Goal: Communication & Community: Answer question/provide support

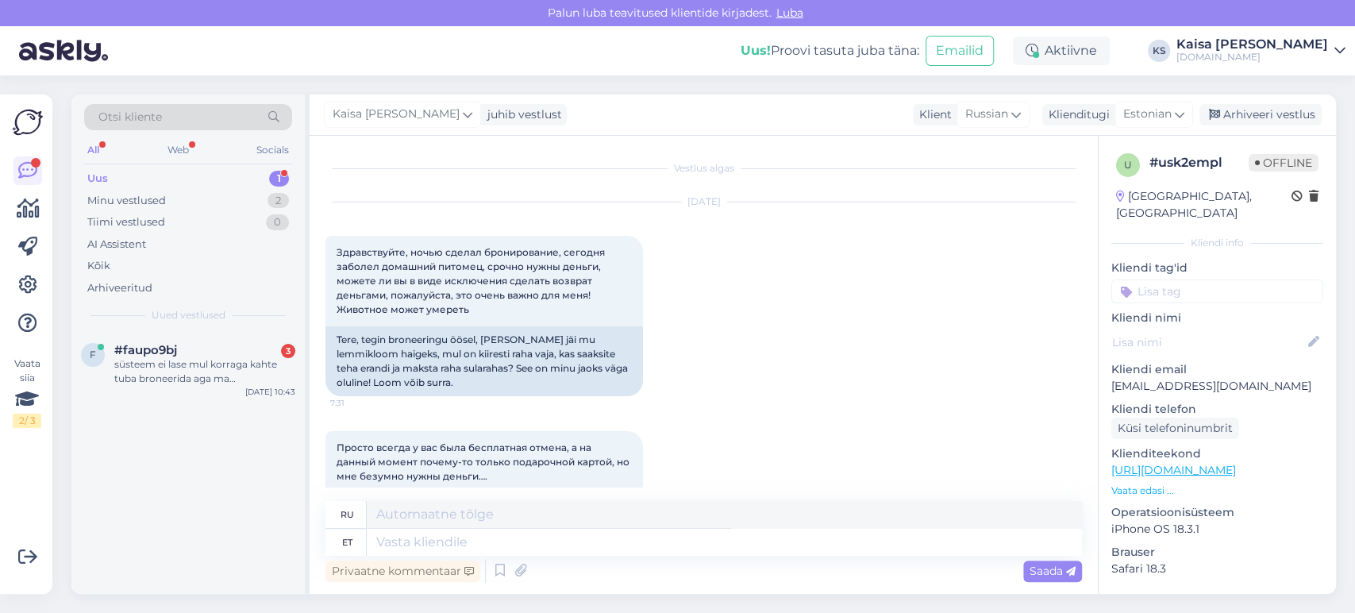
scroll to position [231, 0]
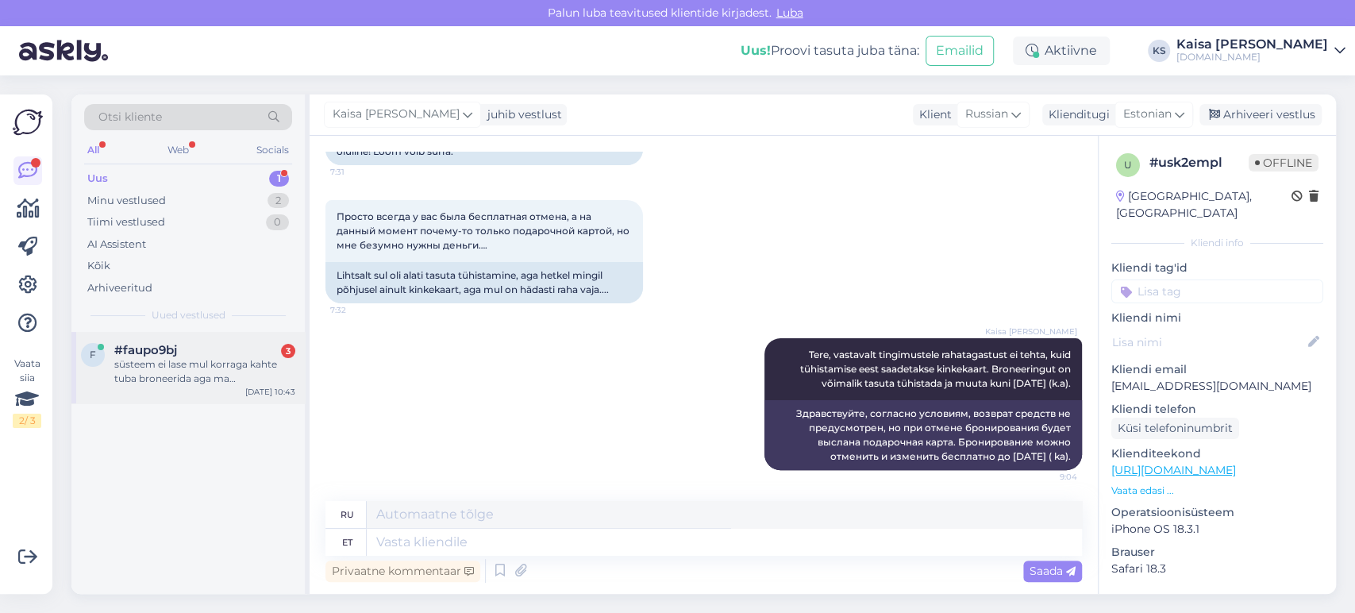
click at [150, 372] on div "süsteem ei lase mul korraga kahte tuba broneerida aga ma [PERSON_NAME] [PERSON_…" at bounding box center [204, 371] width 181 height 29
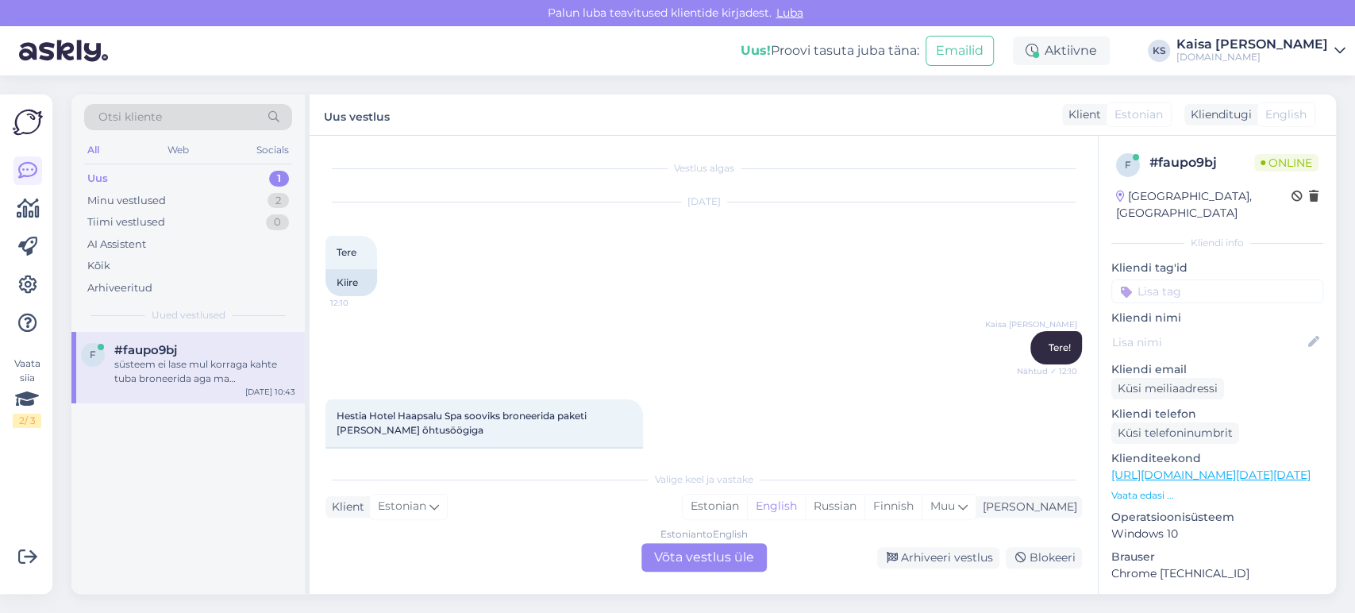
scroll to position [4088, 0]
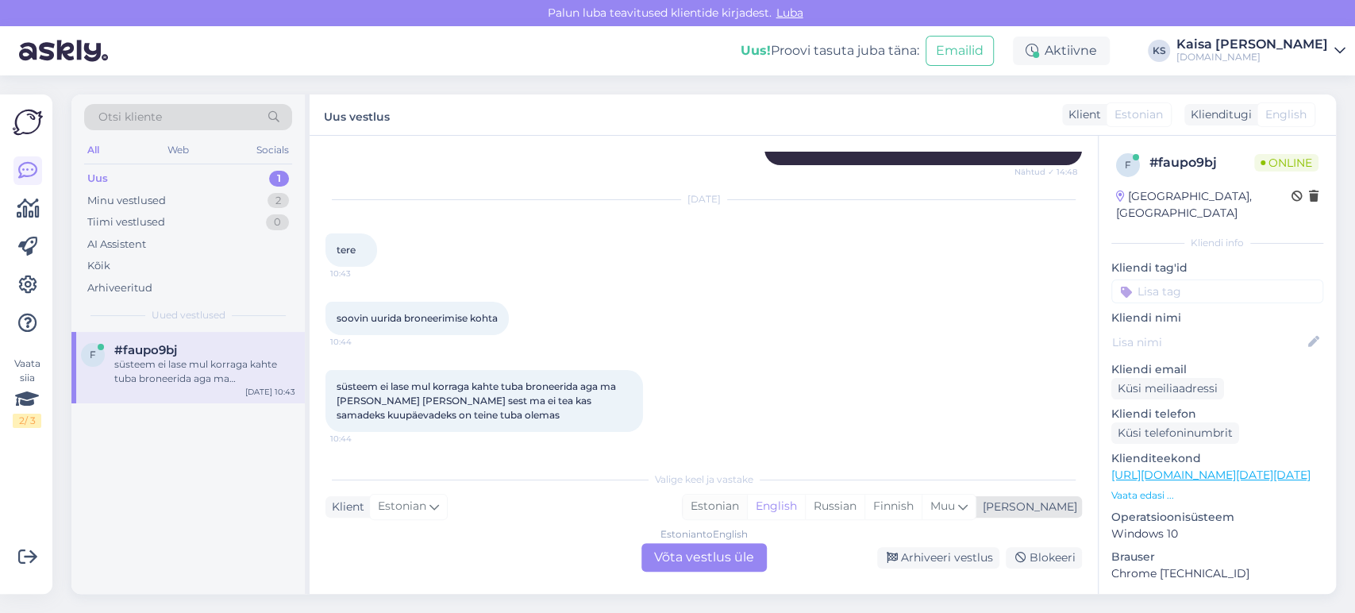
click at [747, 501] on div "Estonian" at bounding box center [715, 507] width 64 height 24
click at [739, 557] on div "Estonian to Estonian Võta vestlus üle" at bounding box center [704, 557] width 125 height 29
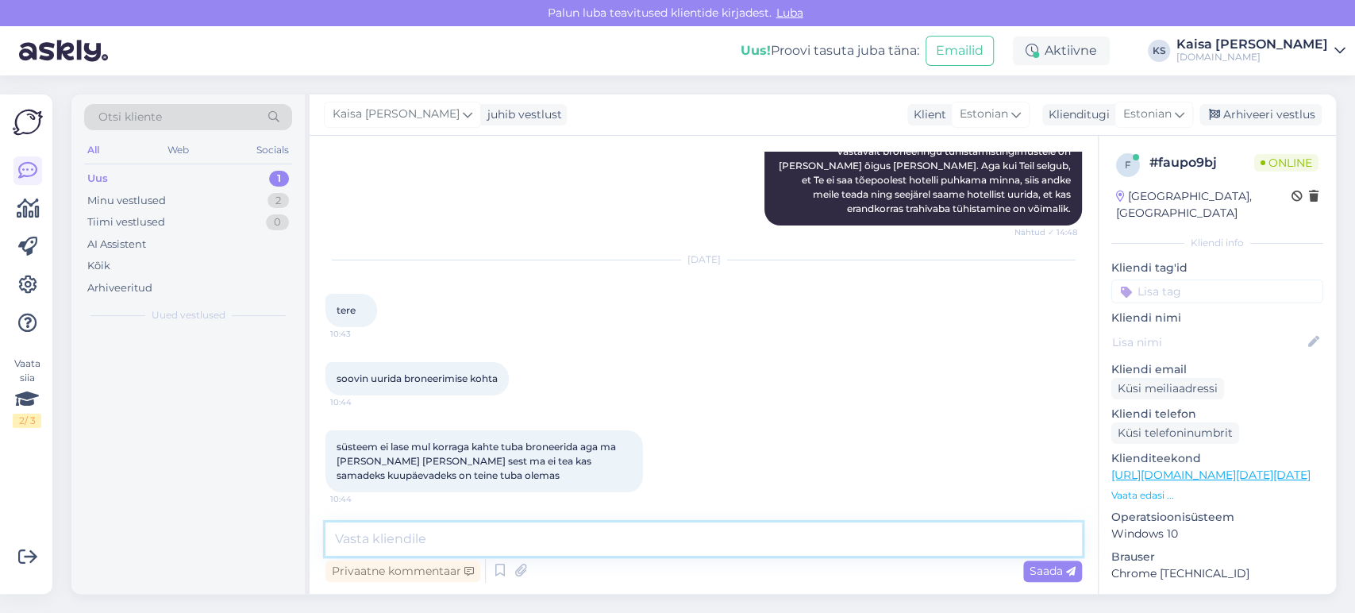
click at [742, 545] on textarea at bounding box center [704, 538] width 757 height 33
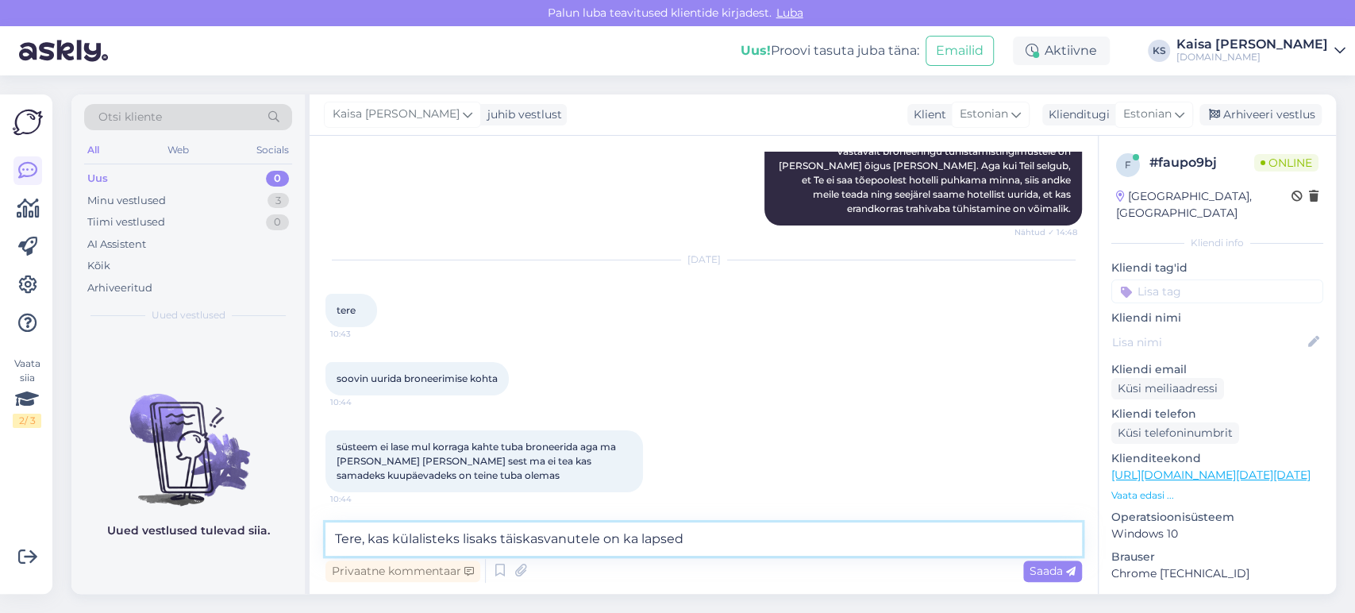
type textarea "Tere, kas külalisteks lisaks täiskasvanutele on ka lapsed?"
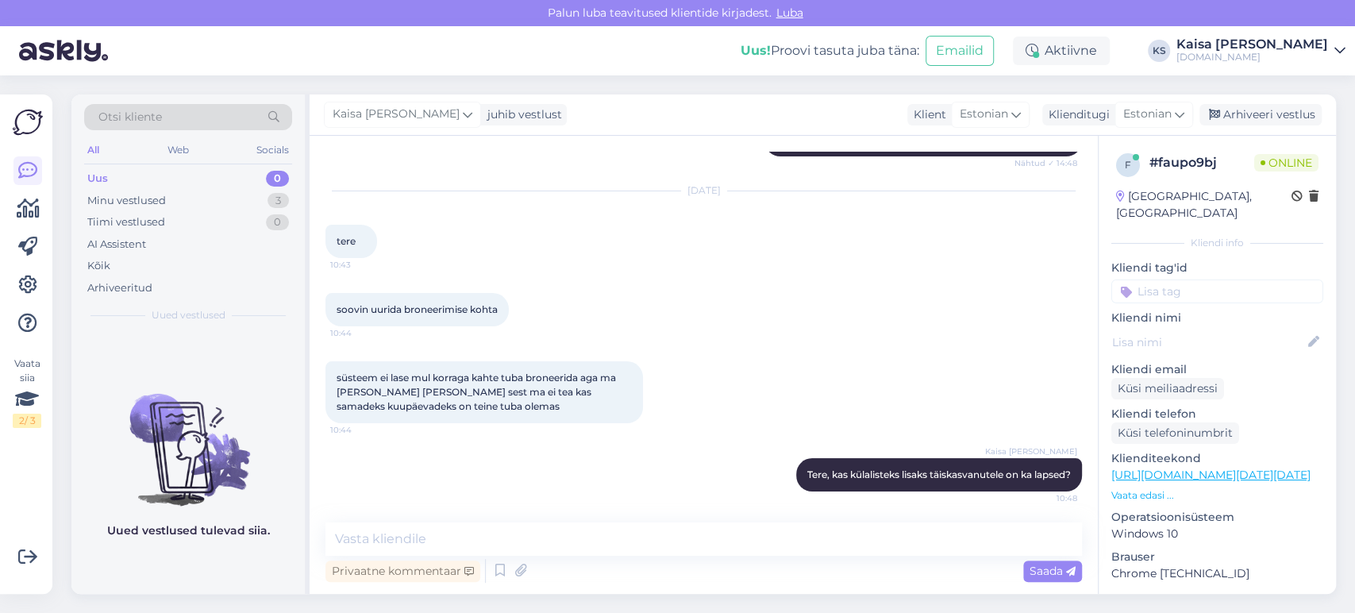
click at [723, 385] on div "süsteem ei lase mul korraga kahte tuba broneerida aga ma [PERSON_NAME] [PERSON_…" at bounding box center [704, 392] width 757 height 97
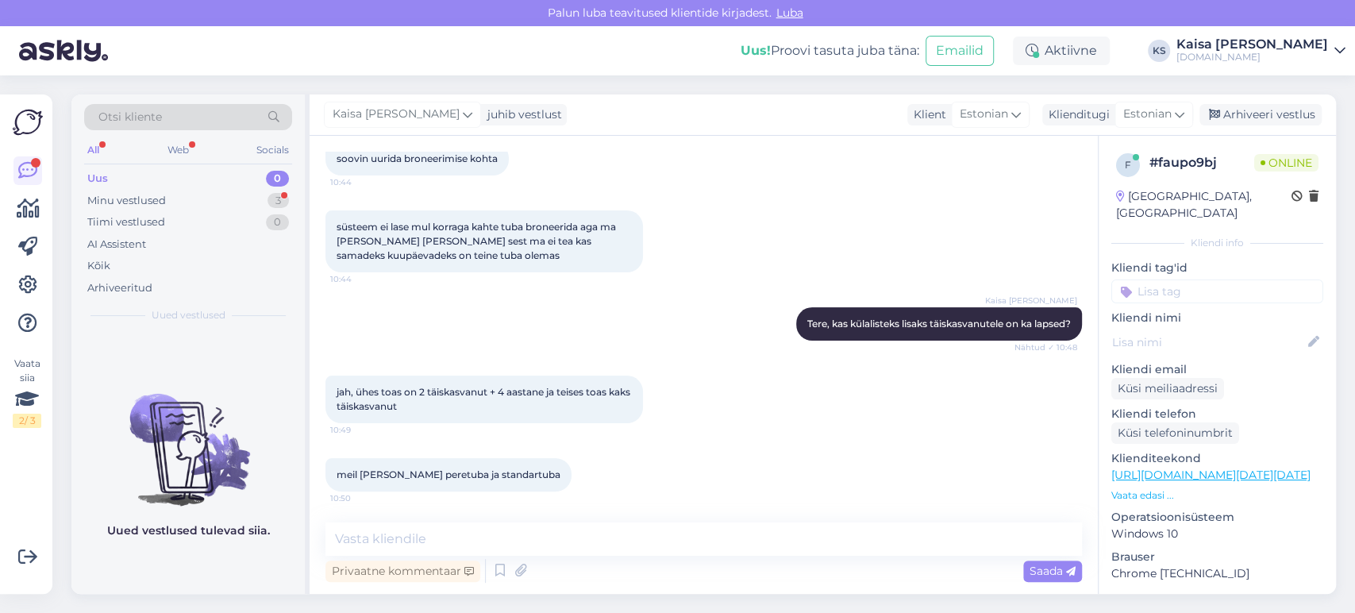
scroll to position [4264, 0]
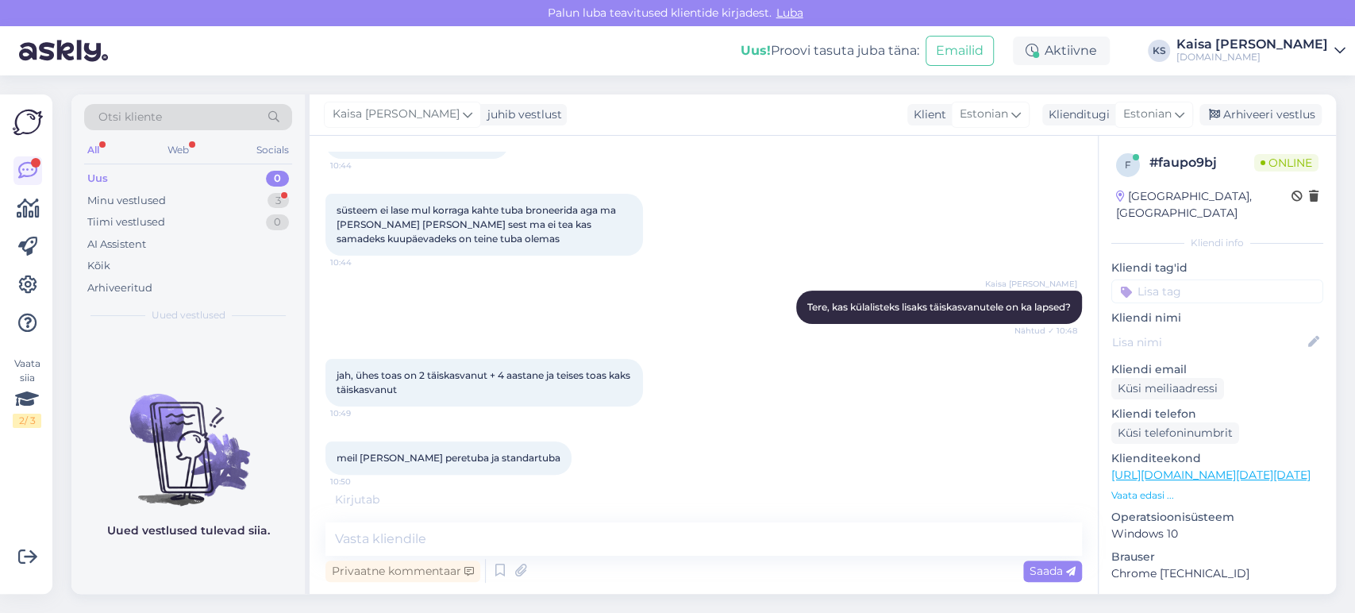
click at [1142, 488] on p "Vaata edasi ..." at bounding box center [1218, 495] width 212 height 14
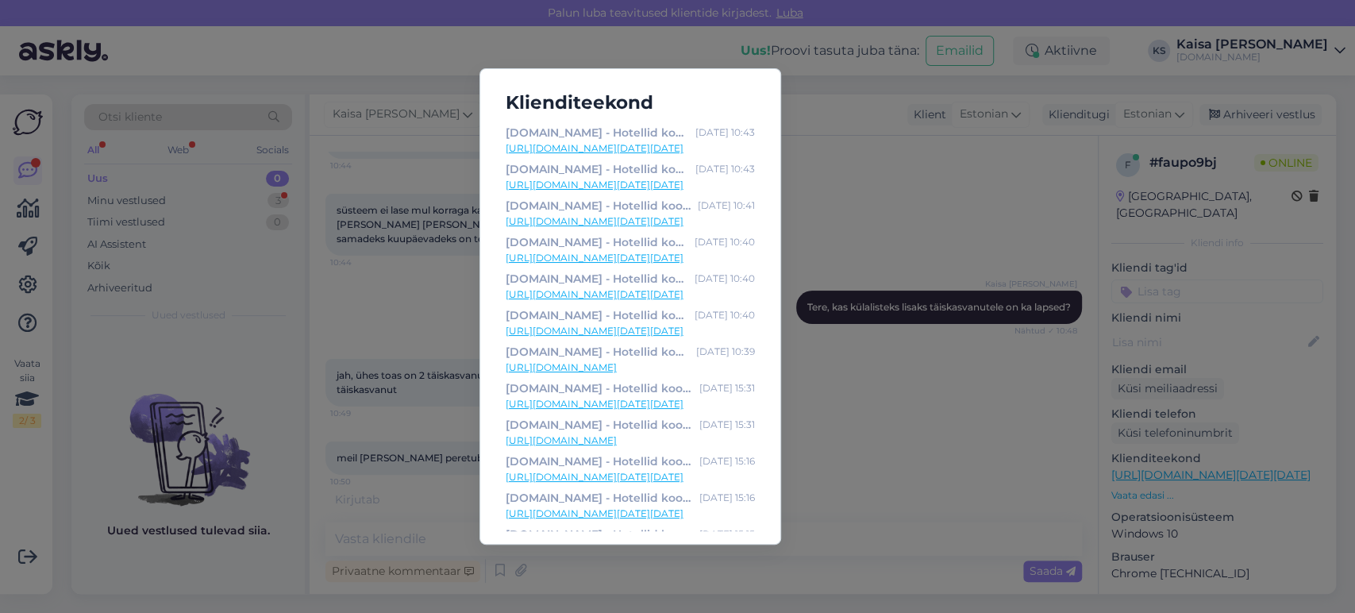
click at [884, 521] on div "Klienditeekond [DOMAIN_NAME] - Hotellid koos võluvate lisavõimalustega [DATE] 1…" at bounding box center [677, 306] width 1355 height 613
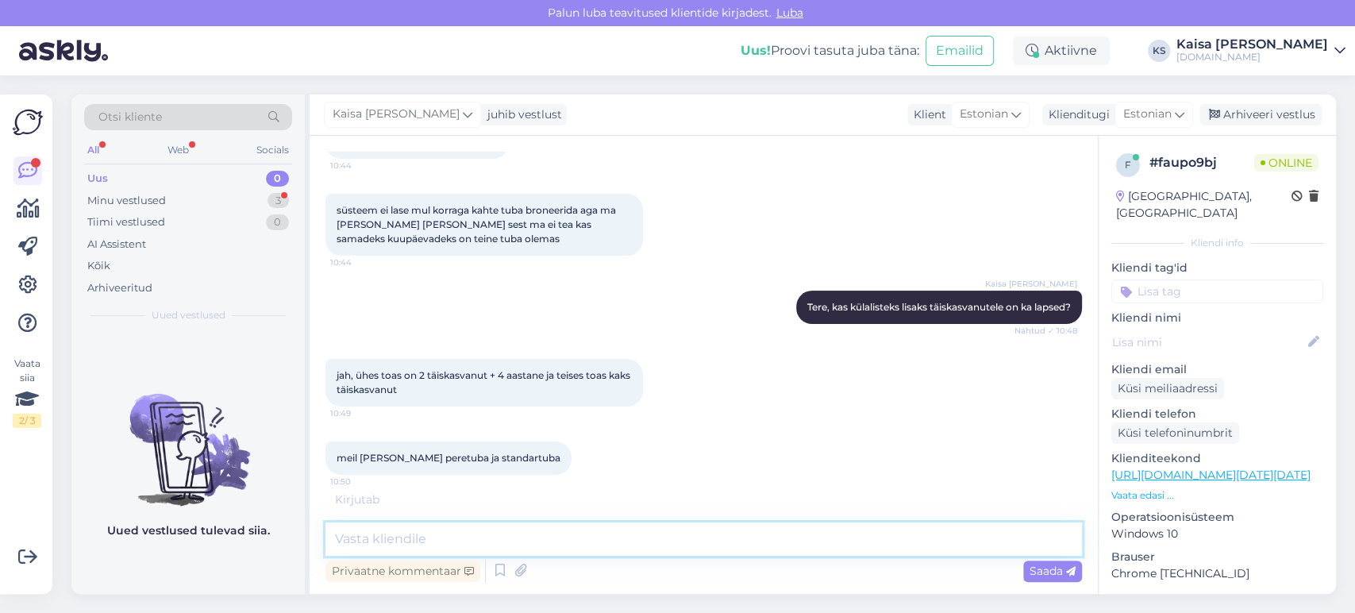
click at [826, 534] on textarea at bounding box center [704, 538] width 757 height 33
type textarea "Mis kuupäevadeks on soov?"
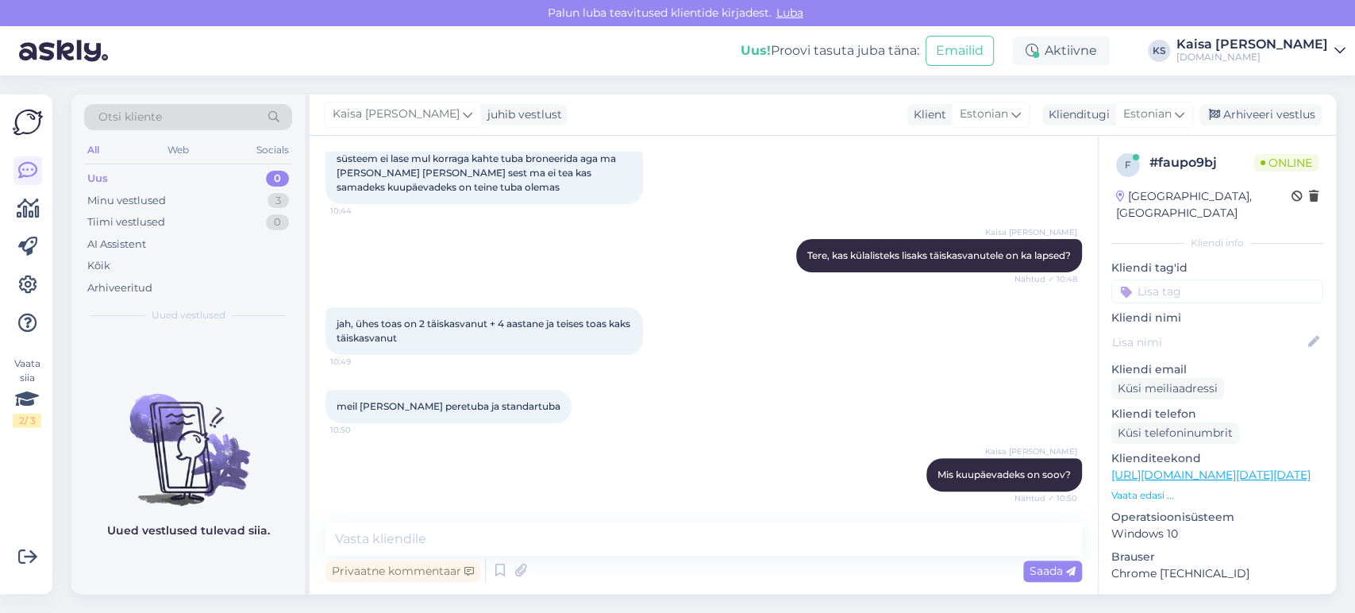
click at [1147, 468] on link "[URL][DOMAIN_NAME][DATE][DATE]" at bounding box center [1211, 475] width 199 height 14
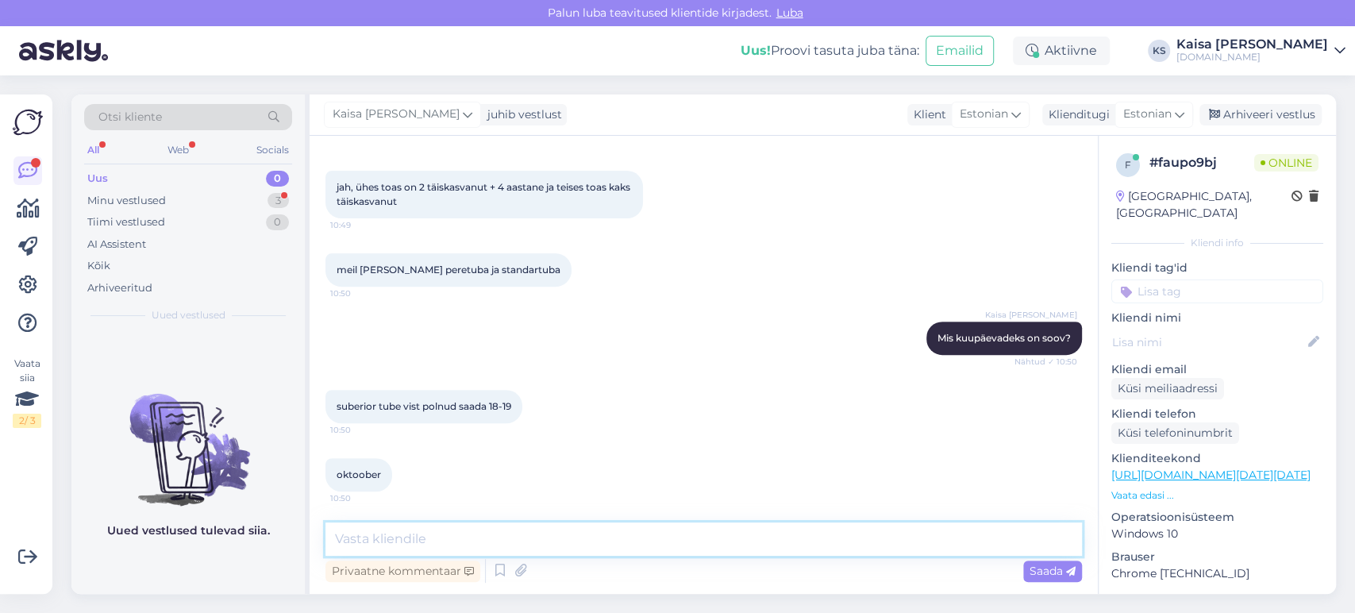
click at [535, 545] on textarea at bounding box center [704, 538] width 757 height 33
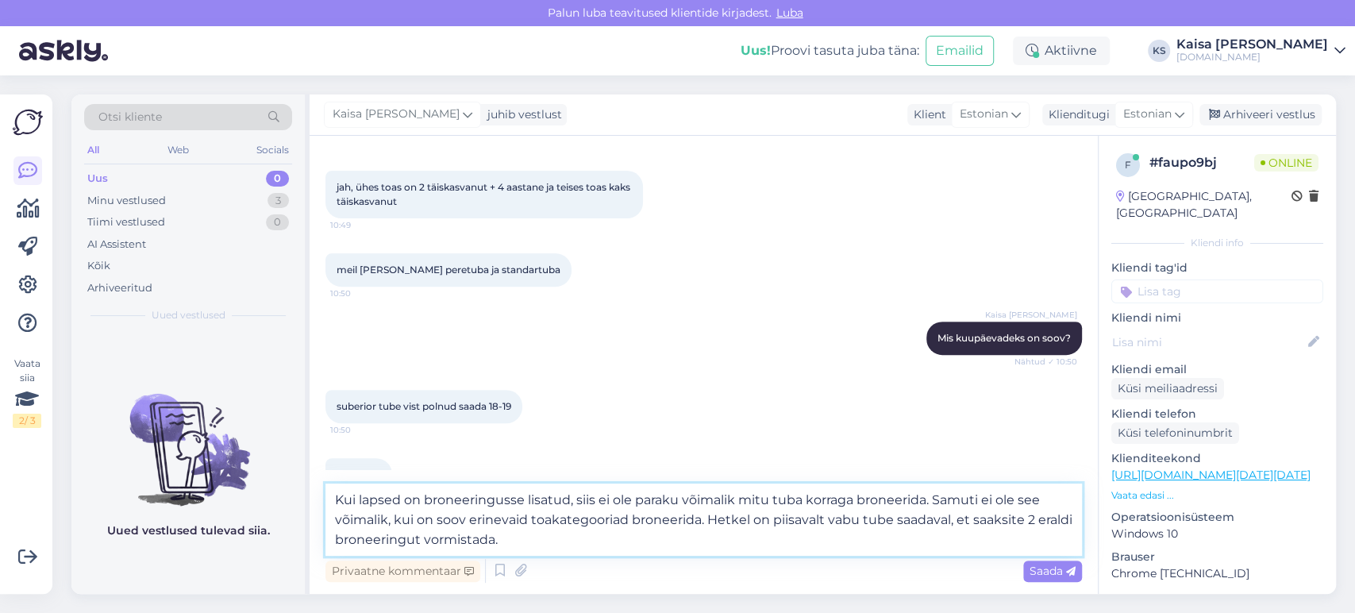
type textarea "Kui lapsed on broneeringusse lisatud, siis ei ole paraku võimalik mitu tuba kor…"
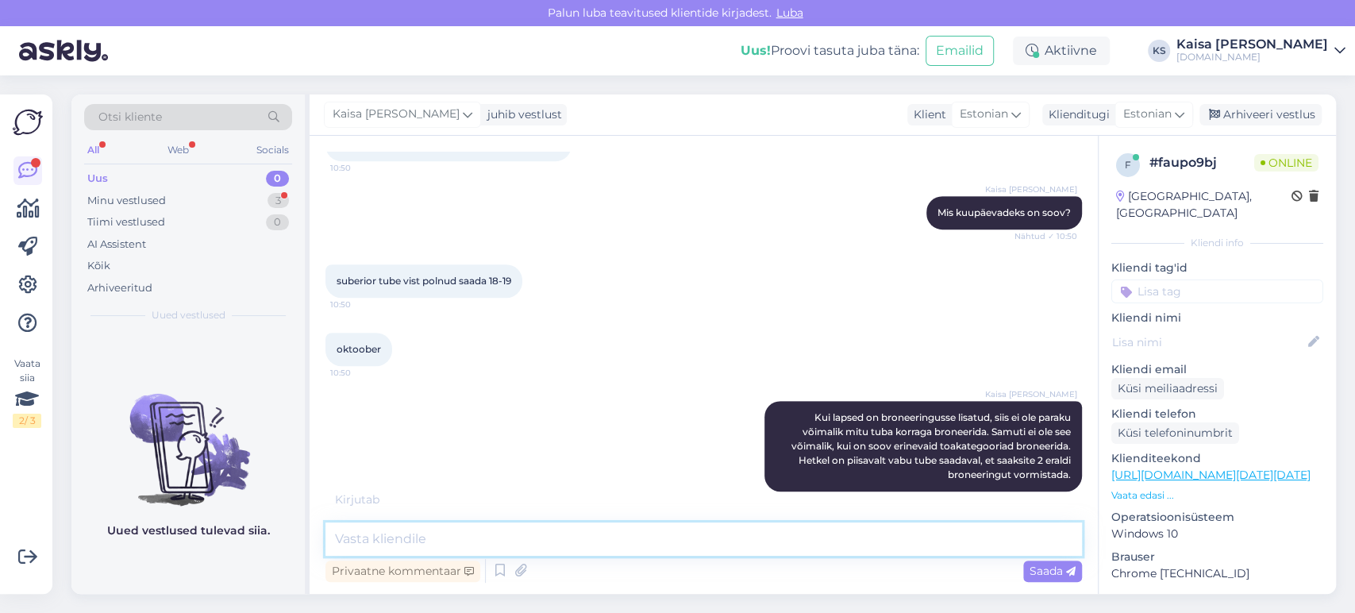
scroll to position [4662, 0]
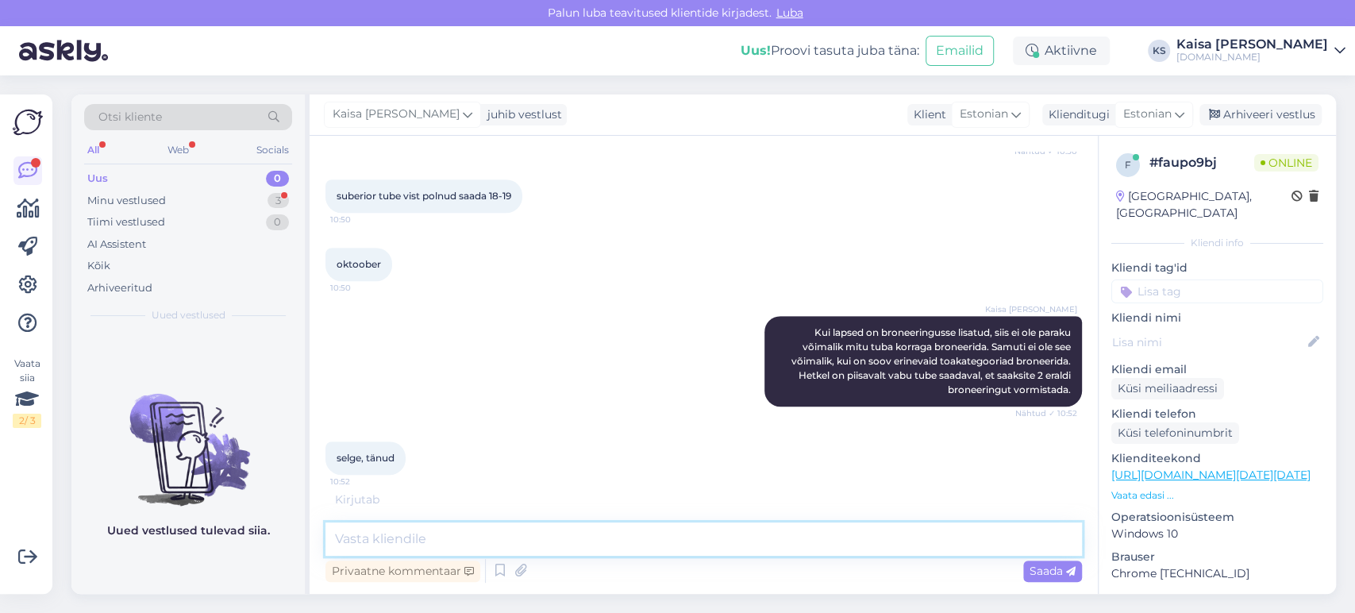
click at [689, 536] on textarea at bounding box center [704, 538] width 757 height 33
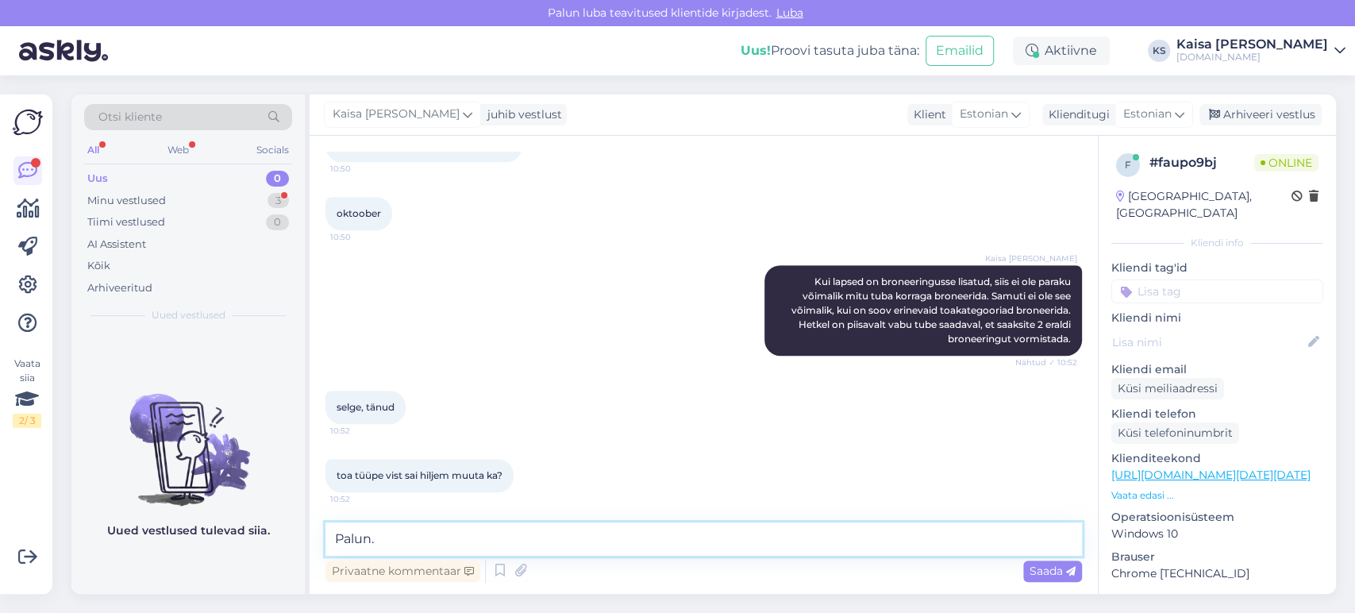
type textarea "Palun."
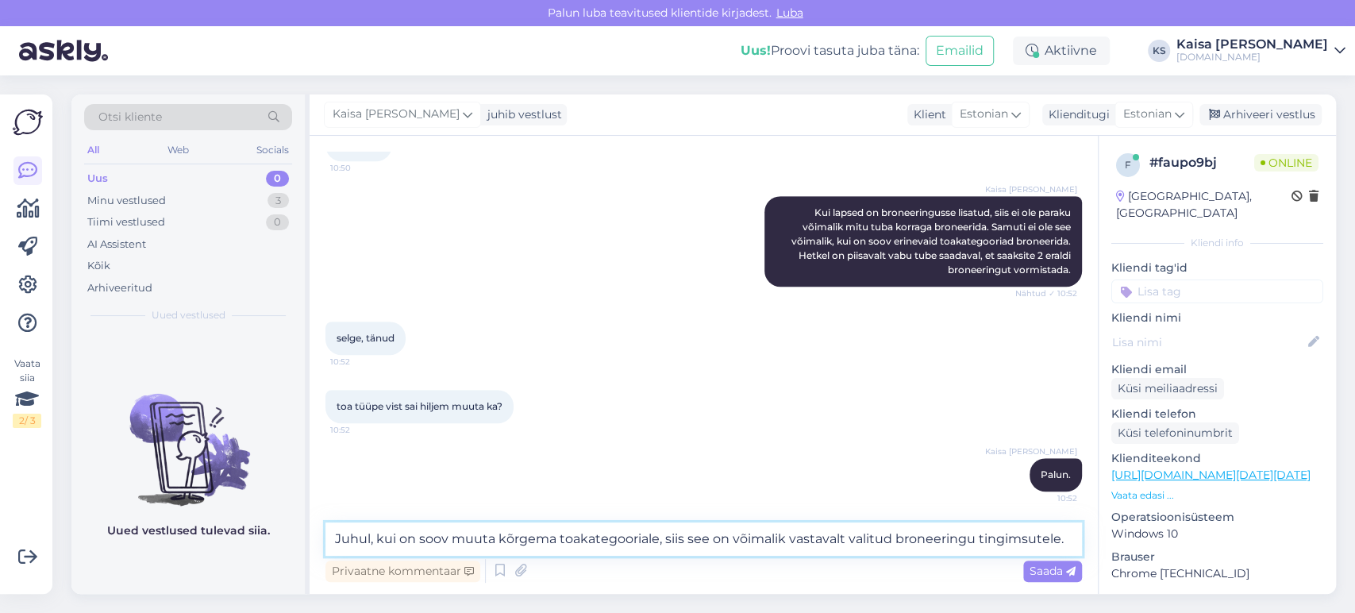
click at [555, 543] on textarea "Juhul, kui on soov muuta kõrgema toakategooriale, siis see on võimalik vastaval…" at bounding box center [704, 538] width 757 height 33
click at [1043, 538] on textarea "Juhul, kui on soov muuta kõrgemale toakategooriale, siis see on võimalik vastav…" at bounding box center [704, 538] width 757 height 33
click at [1074, 542] on textarea "Juhul, kui on soov muuta kõrgemale toakategooriale, siis see on võimalik vastav…" at bounding box center [704, 538] width 757 height 33
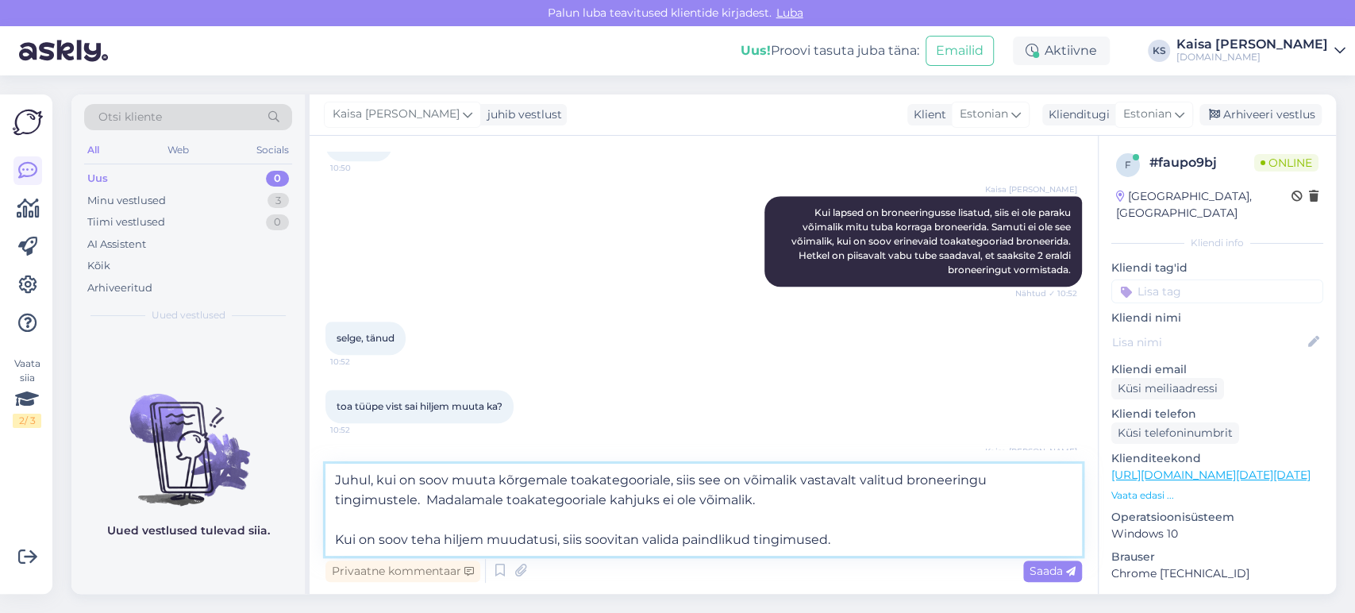
type textarea "Juhul, kui on soov muuta kõrgemale toakategooriale, siis see on võimalik vastav…"
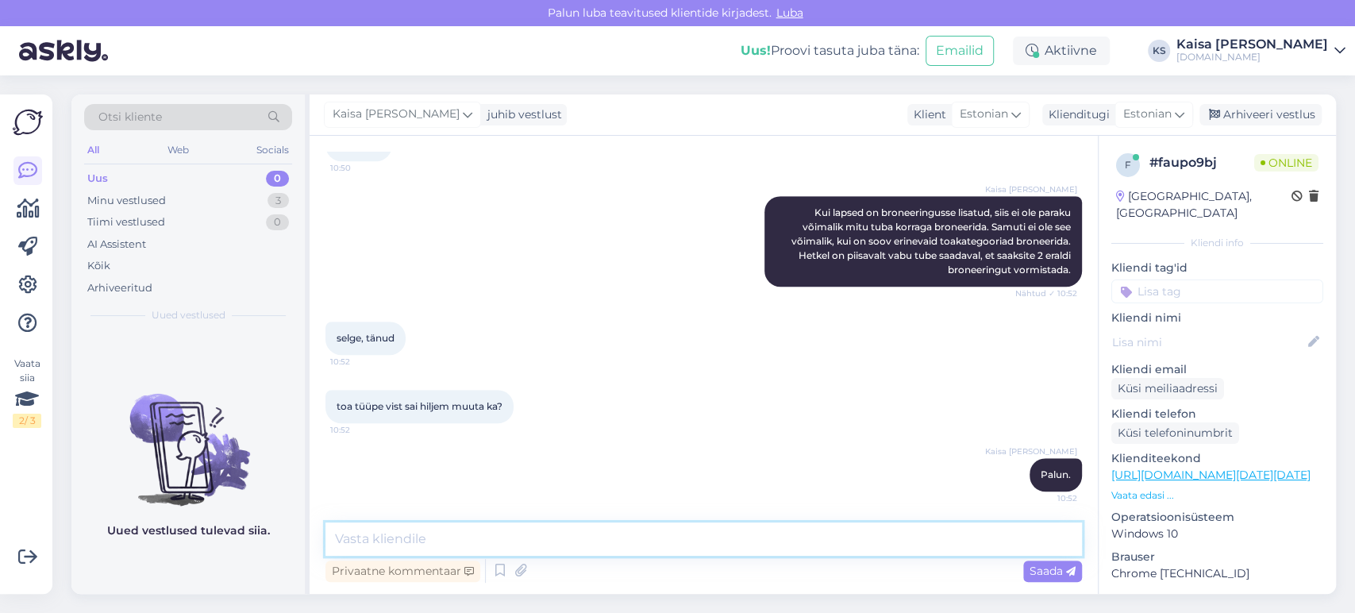
scroll to position [4922, 0]
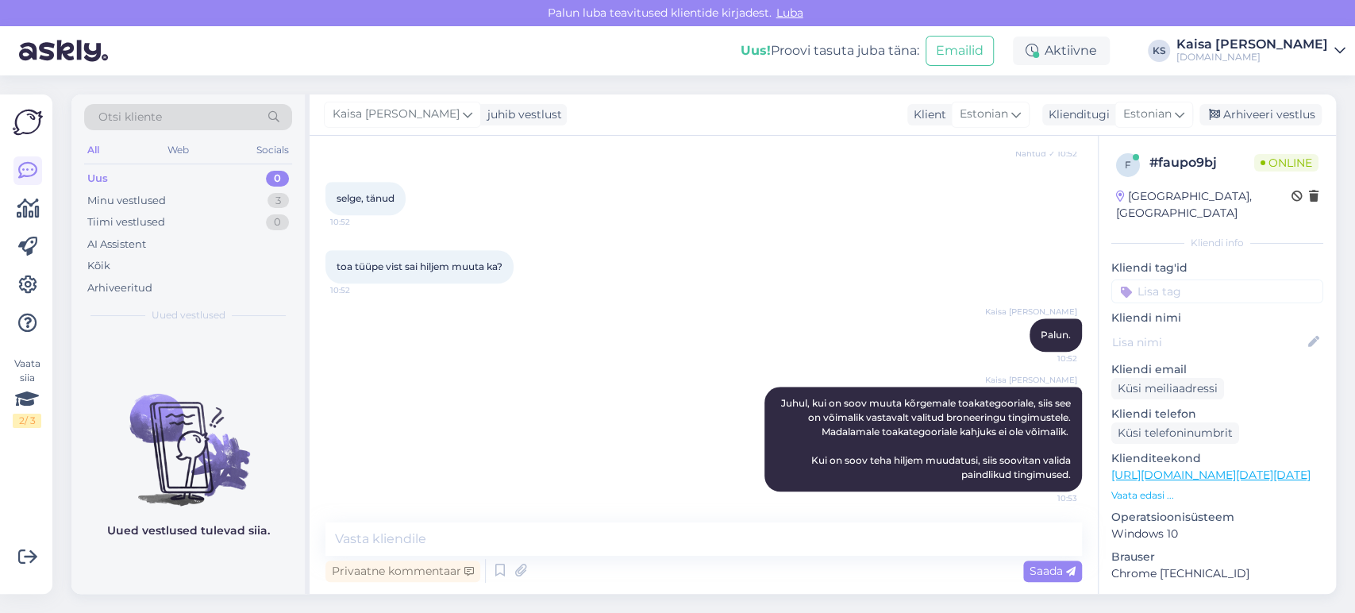
click at [779, 294] on div "toa tüüpe vist sai hiljem muuta ka? 10:52" at bounding box center [704, 267] width 757 height 68
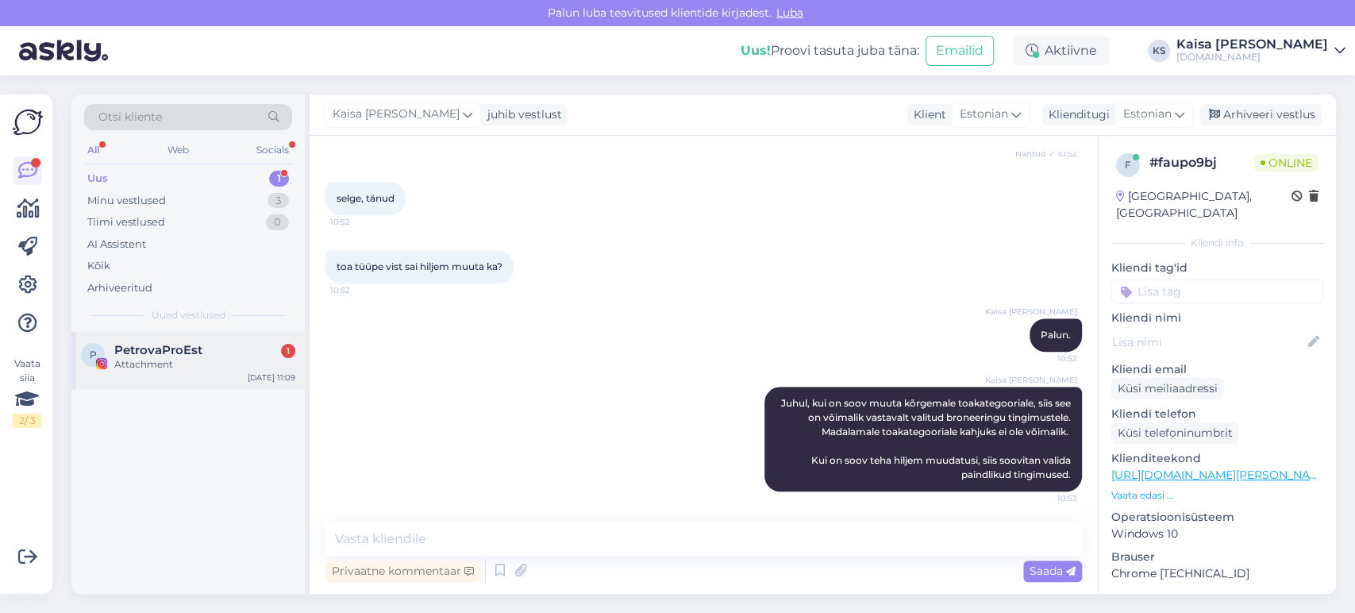
click at [209, 349] on div "PetrovaProEst 1" at bounding box center [204, 350] width 181 height 14
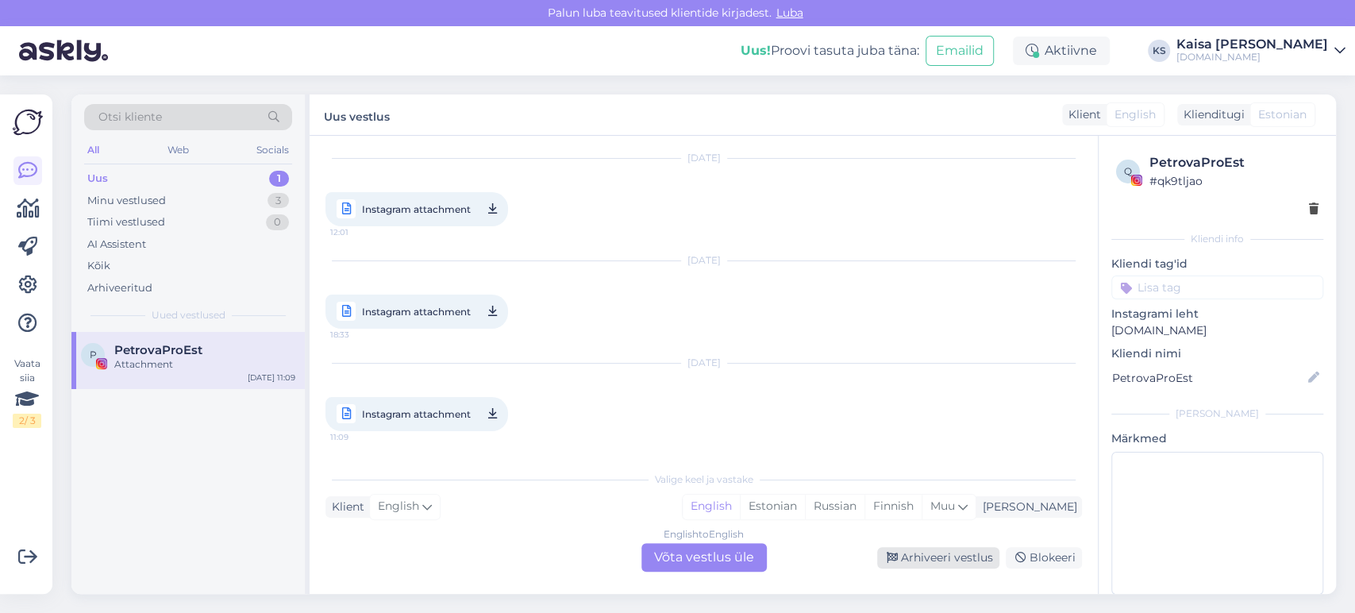
click at [955, 561] on div "Arhiveeri vestlus" at bounding box center [938, 557] width 122 height 21
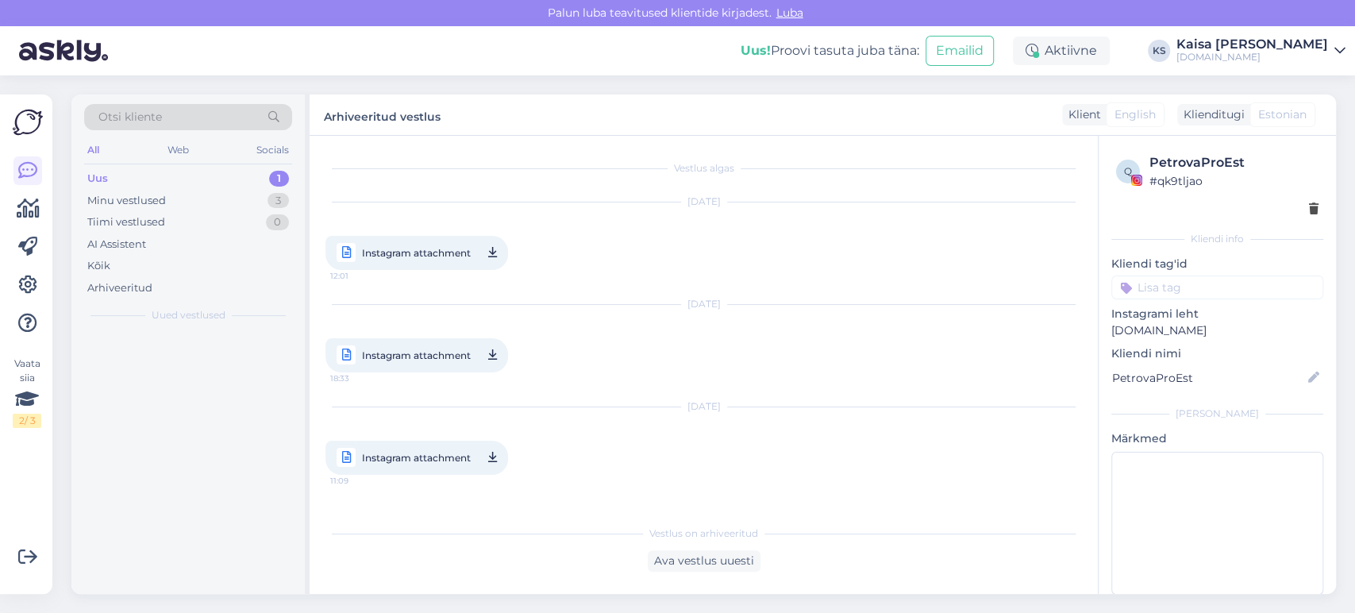
scroll to position [0, 0]
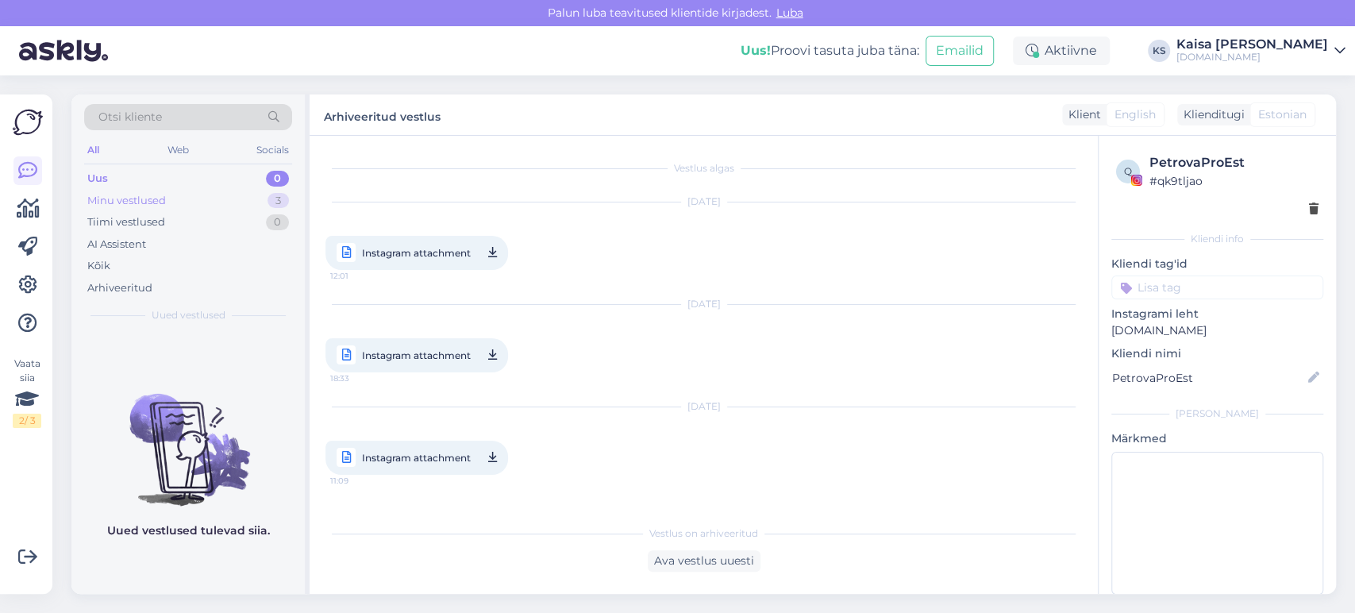
click at [274, 195] on div "3" at bounding box center [278, 201] width 21 height 16
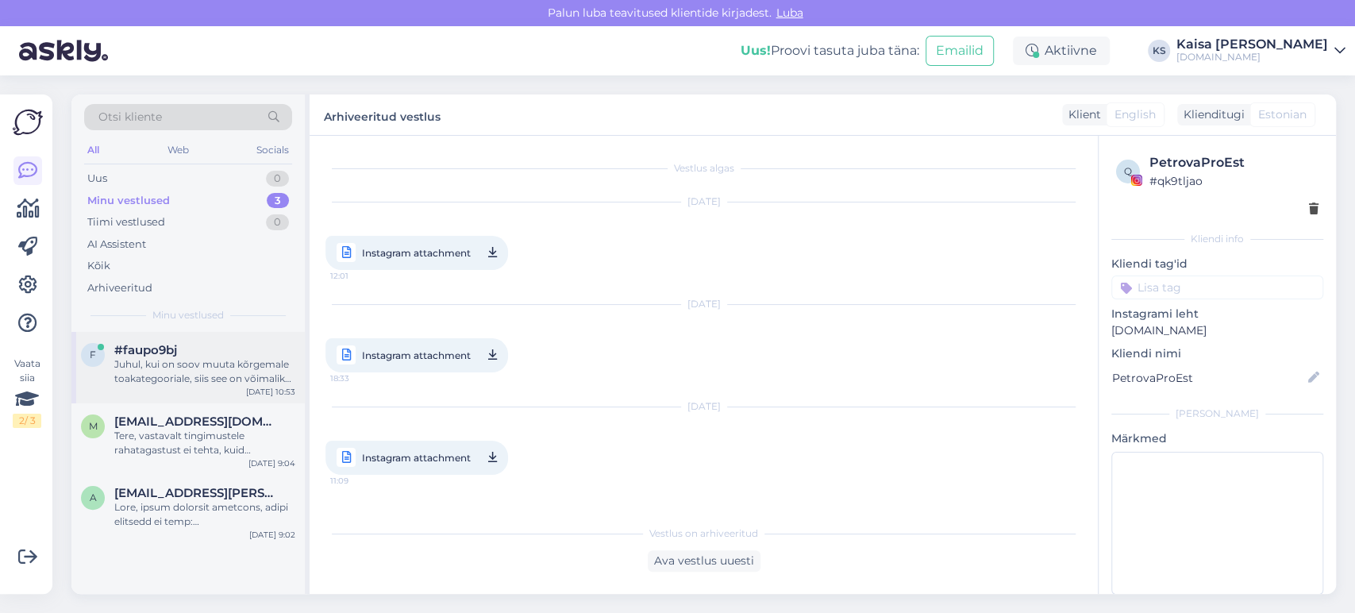
click at [214, 379] on div "Juhul, kui on soov muuta kõrgemale toakategooriale, siis see on võimalik vastav…" at bounding box center [204, 371] width 181 height 29
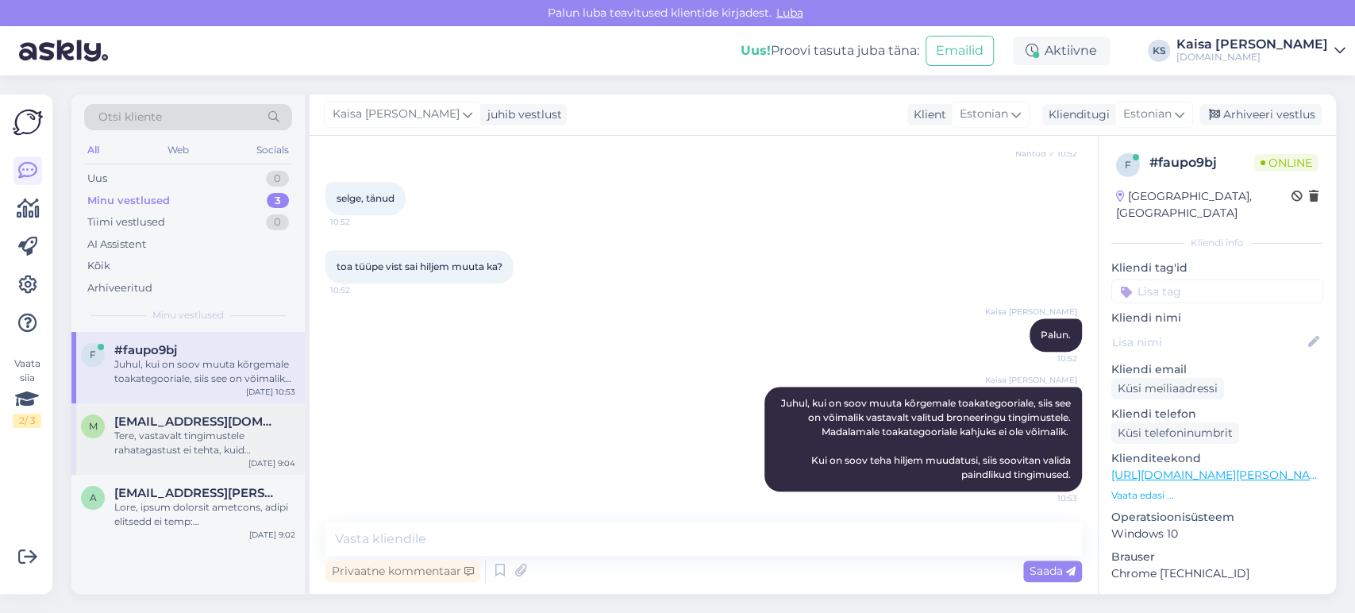
click at [211, 434] on div "Tere, vastavalt tingimustele rahatagastust ei tehta, kuid tühistamise eest saad…" at bounding box center [204, 443] width 181 height 29
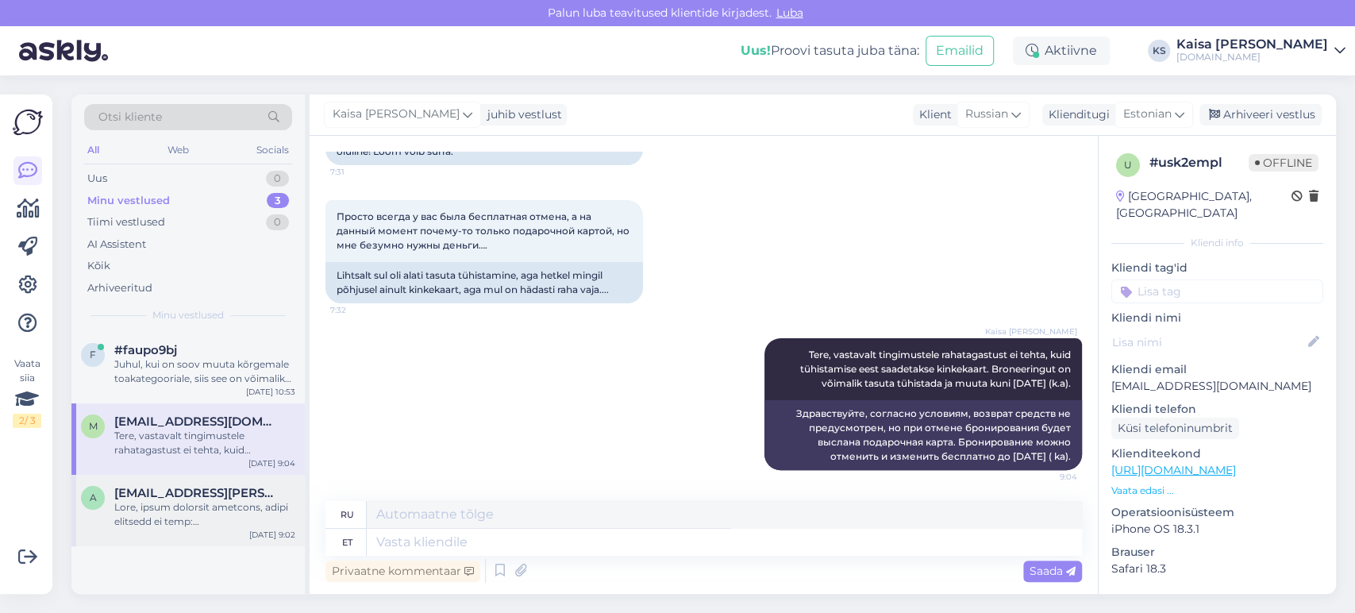
click at [222, 510] on div at bounding box center [204, 514] width 181 height 29
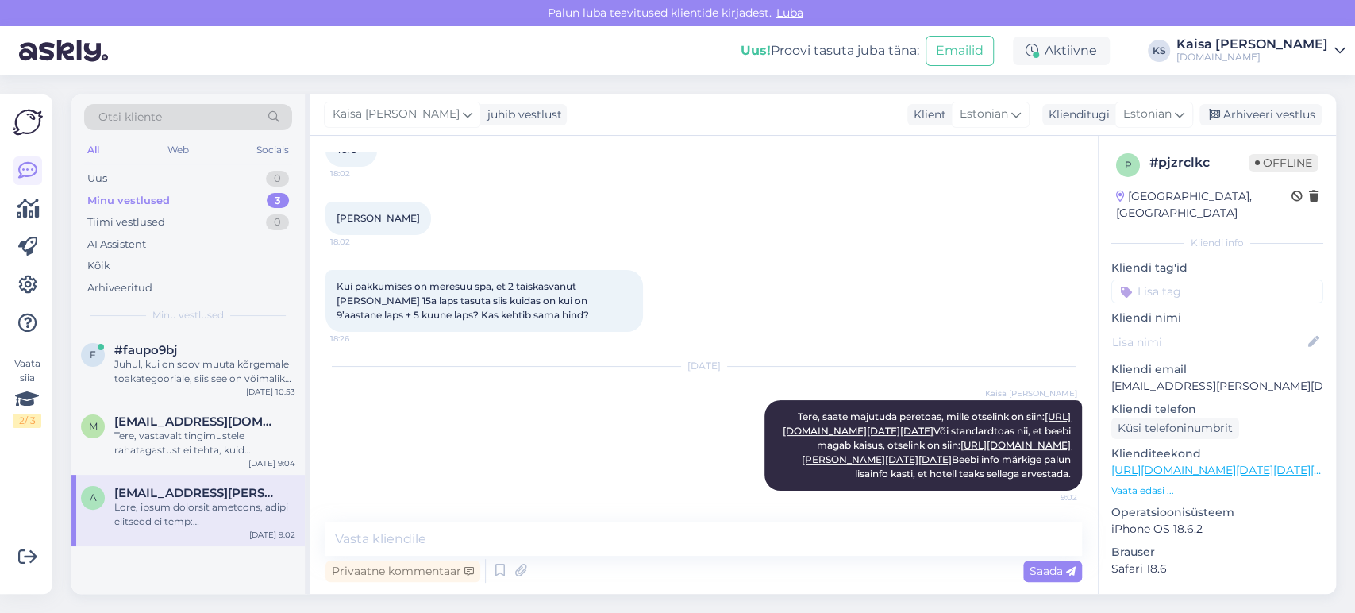
scroll to position [416, 0]
